Goal: Communication & Community: Answer question/provide support

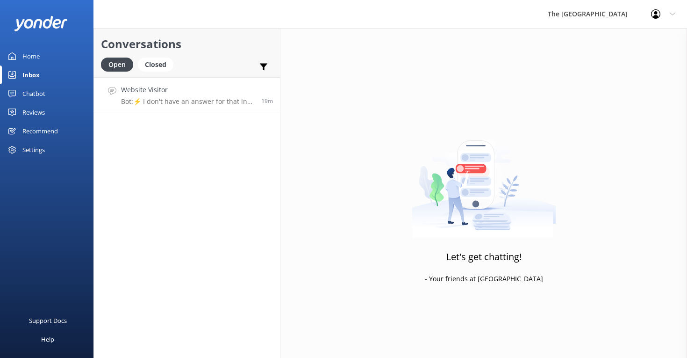
click at [153, 101] on p "Bot: ⚡ I don't have an answer for that in my knowledge base. Please try and rep…" at bounding box center [187, 101] width 133 height 8
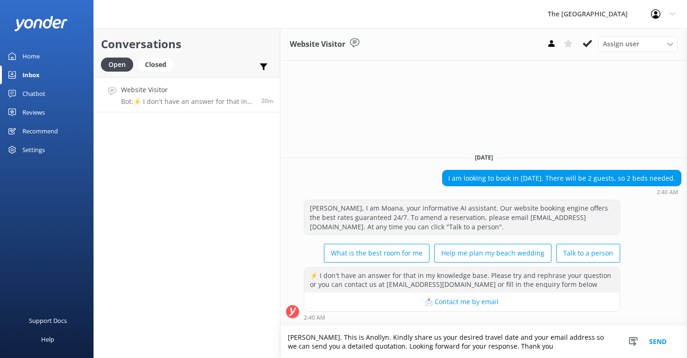
click at [369, 337] on textarea "Kia Orana. This is Anollyn. Kindly share us your desired travel date and your e…" at bounding box center [484, 341] width 407 height 32
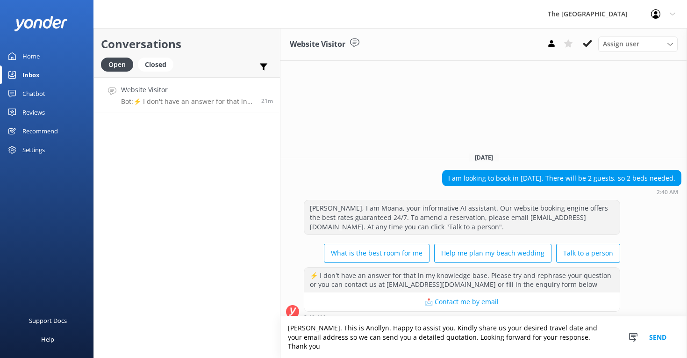
type textarea "Kia Orana. This is Anollyn. Happy to assist you. Kindly share us your desired t…"
click at [657, 340] on button "Send" at bounding box center [658, 337] width 35 height 42
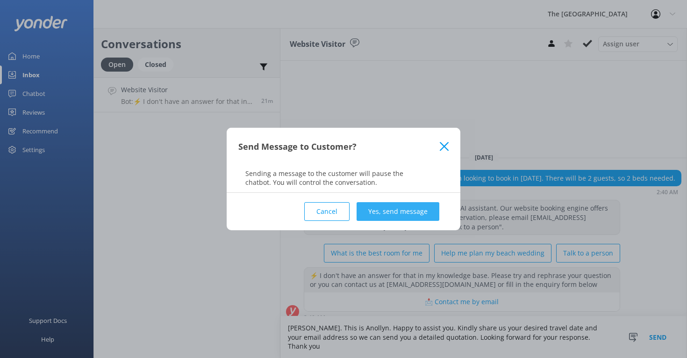
click at [406, 210] on button "Yes, send message" at bounding box center [398, 211] width 83 height 19
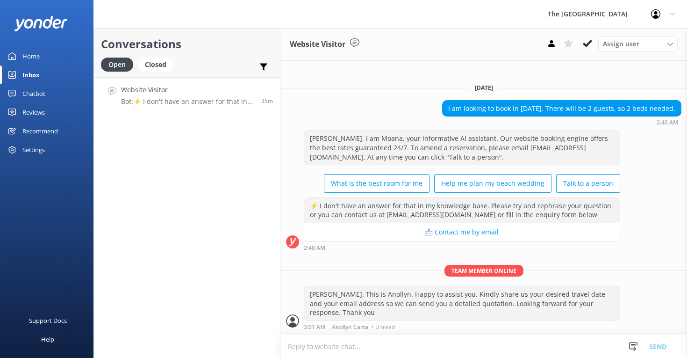
click at [305, 346] on textarea at bounding box center [484, 346] width 407 height 23
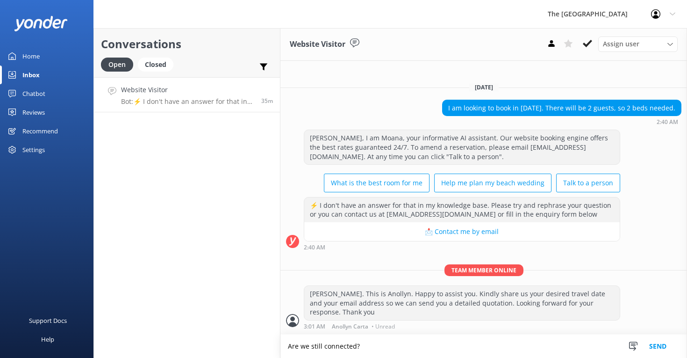
type textarea "Are we still connected?"
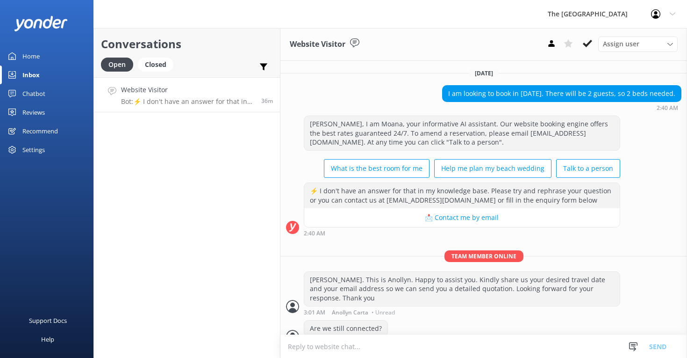
scroll to position [15, 0]
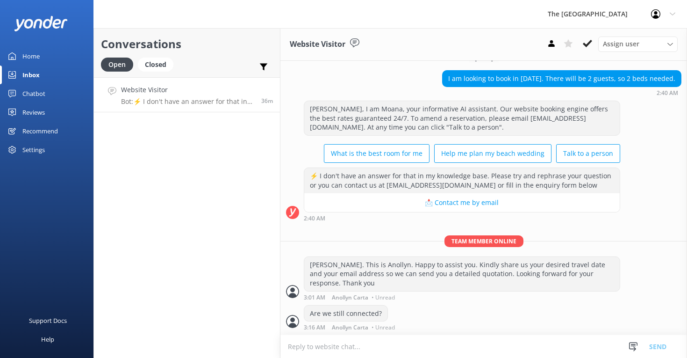
click at [330, 345] on textarea at bounding box center [484, 346] width 407 height 23
paste textarea "As I am not getting any response, I will now close this chatbox. Please feel fr…"
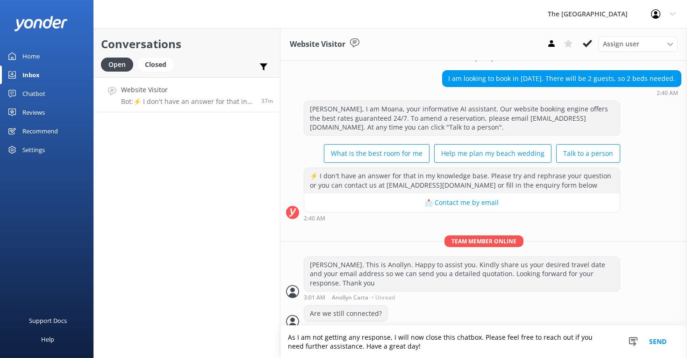
scroll to position [24, 0]
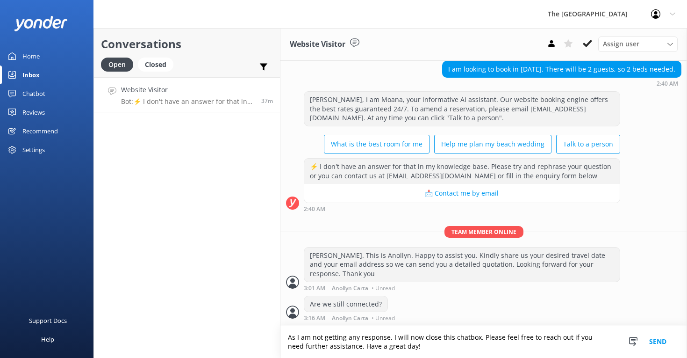
type textarea "As I am not getting any response, I will now close this chatbox. Please feel fr…"
click at [657, 342] on button "Send" at bounding box center [658, 341] width 35 height 32
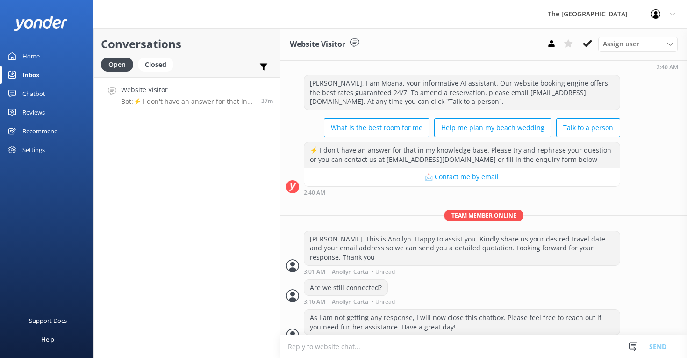
scroll to position [54, 0]
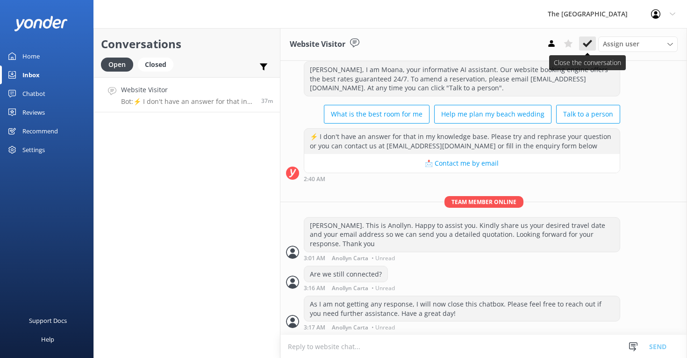
click at [589, 43] on use at bounding box center [587, 43] width 9 height 7
